Goal: Check status: Check status

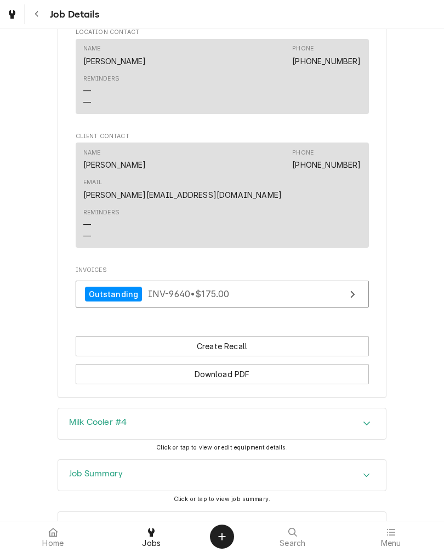
scroll to position [649, 0]
click at [215, 495] on div "Click or tap to view job summary." at bounding box center [222, 499] width 96 height 9
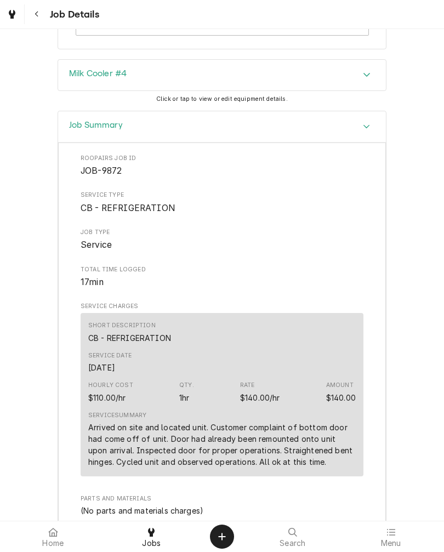
scroll to position [998, 0]
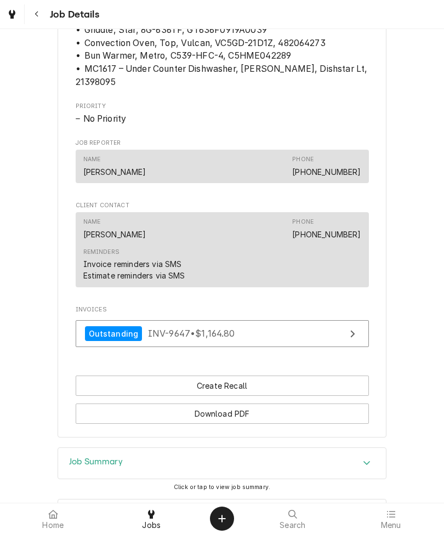
scroll to position [680, 0]
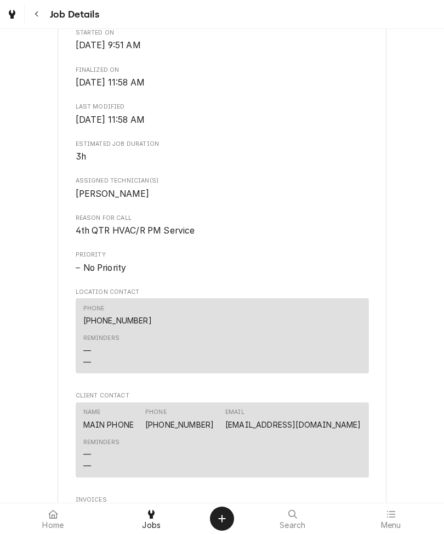
scroll to position [367, 0]
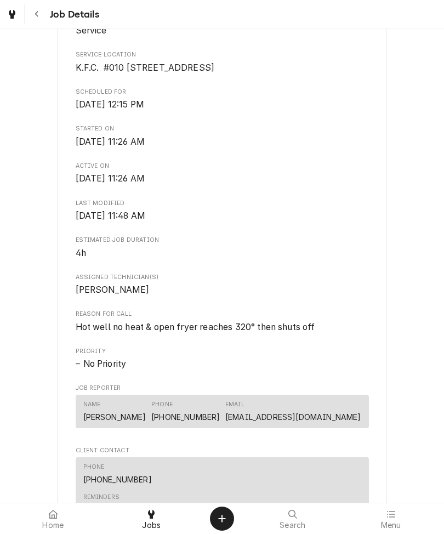
scroll to position [243, 0]
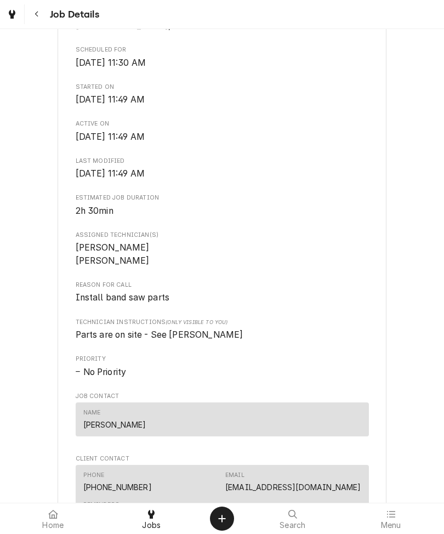
scroll to position [311, 0]
